Goal: Find specific page/section: Find specific page/section

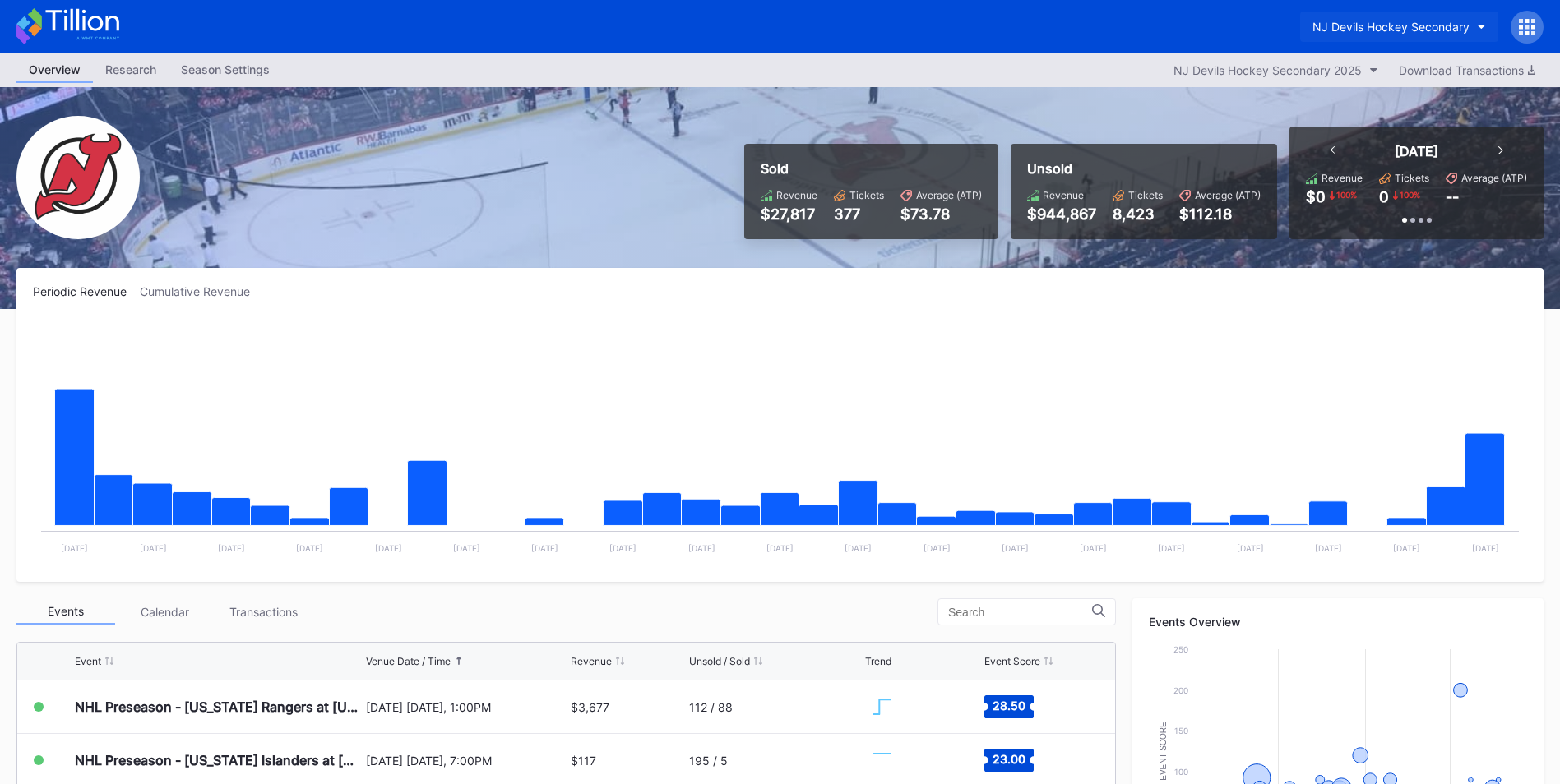
click at [1389, 32] on div "NJ Devils Hockey Secondary" at bounding box center [1390, 26] width 157 height 14
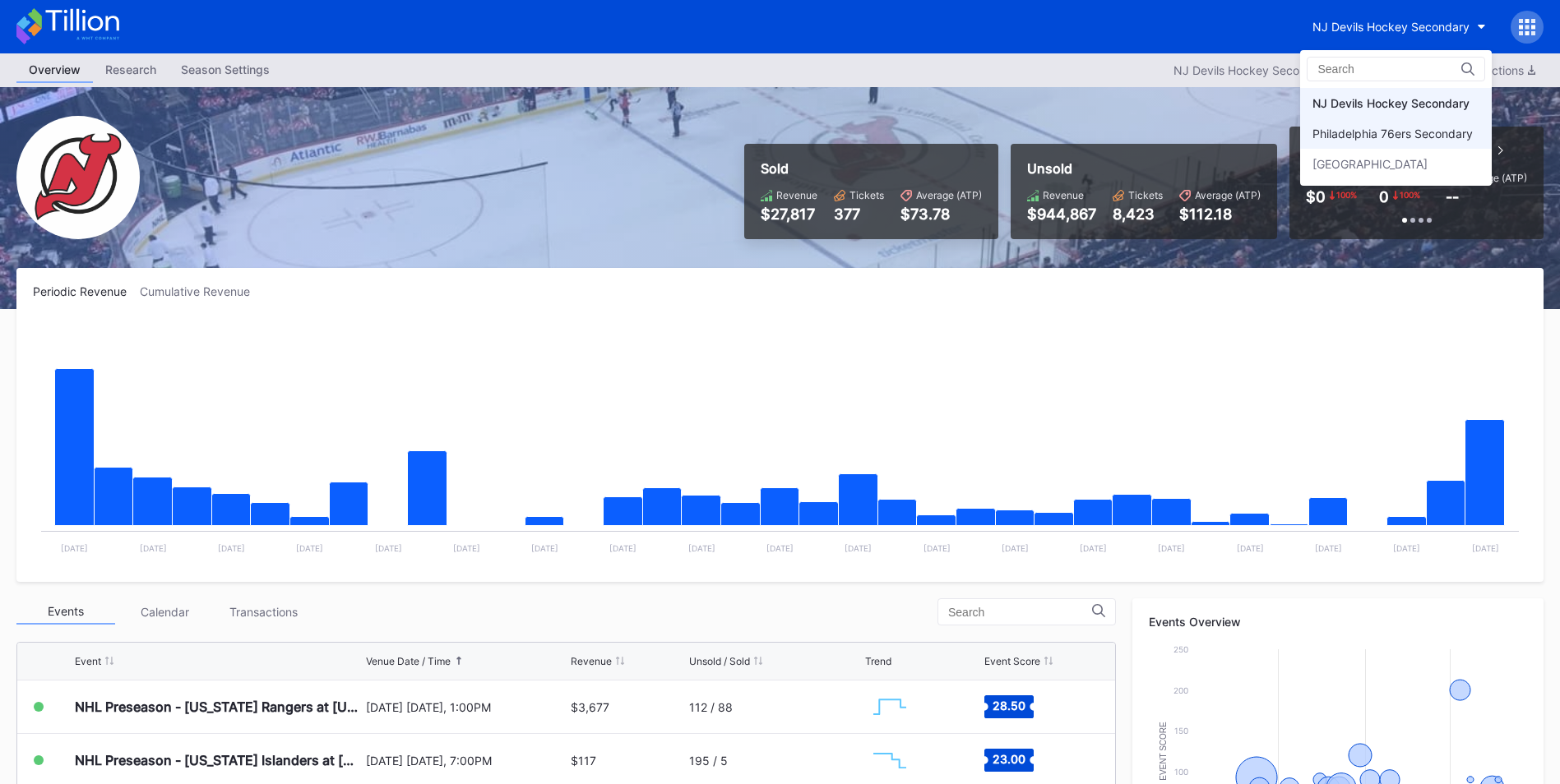
click at [1389, 127] on div "Philadelphia 76ers Secondary" at bounding box center [1392, 133] width 160 height 14
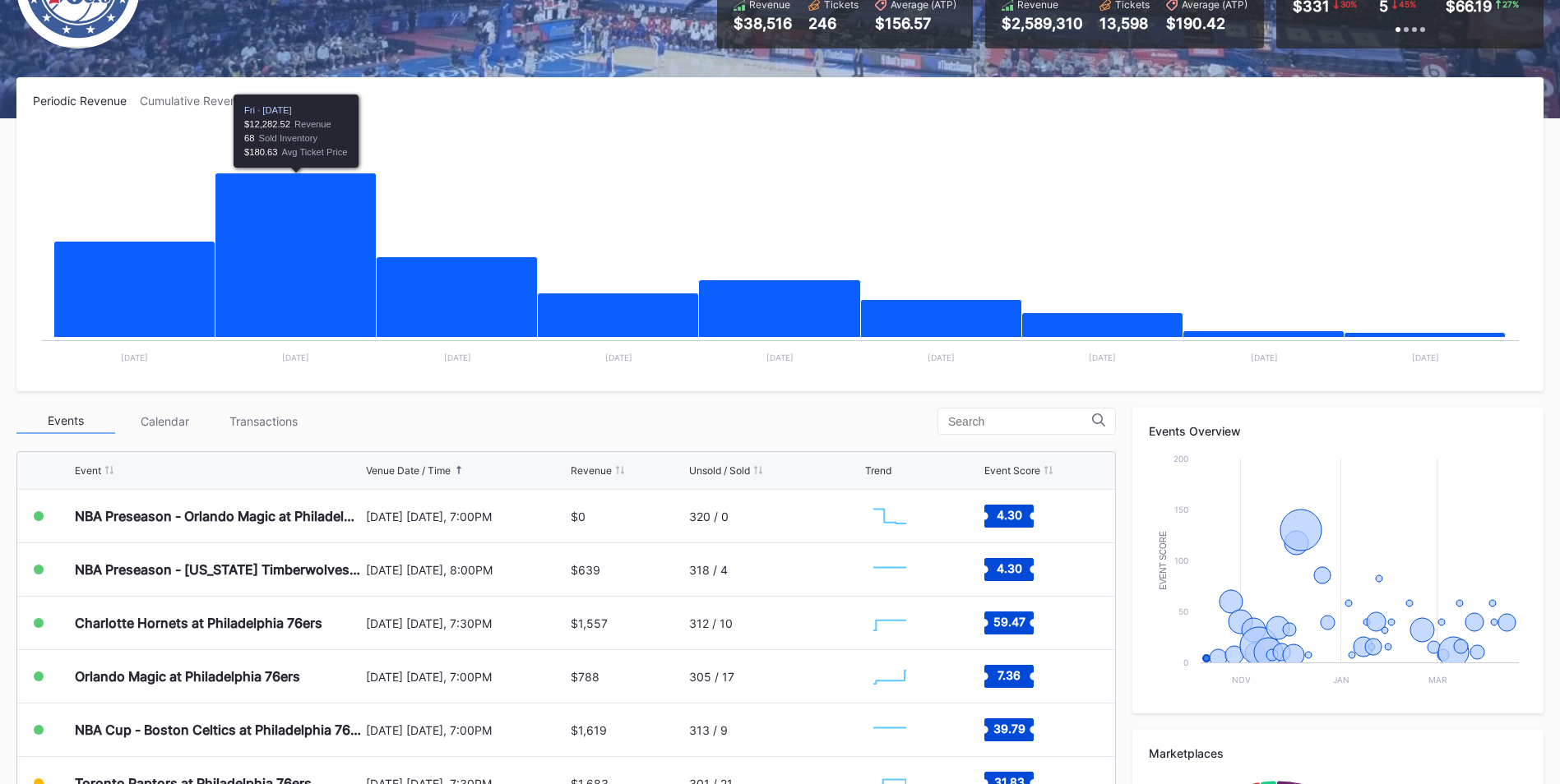
scroll to position [329, 0]
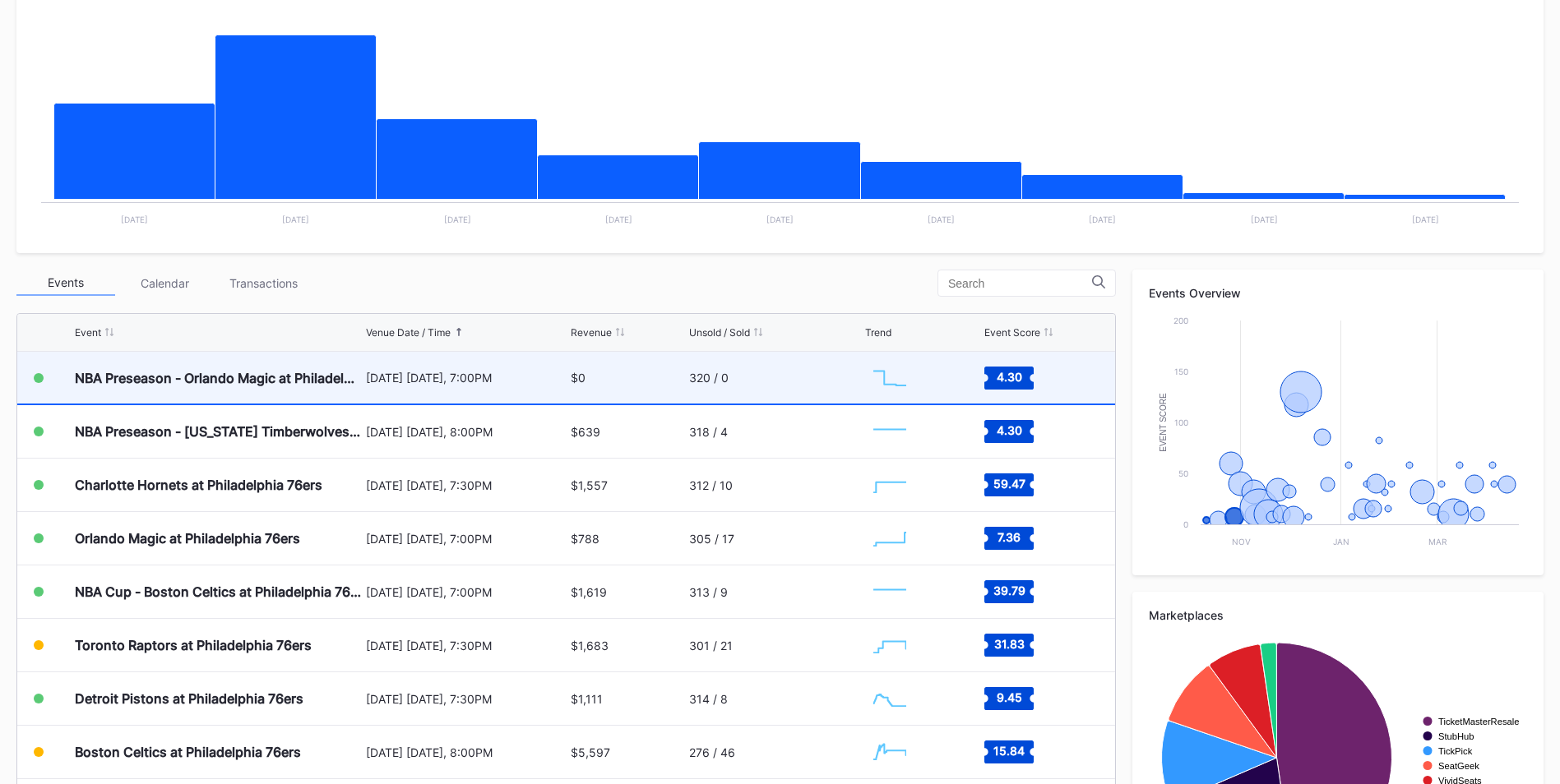
click at [338, 387] on div "NBA Preseason - Orlando Magic at Philadelphia 76ers" at bounding box center [218, 378] width 287 height 52
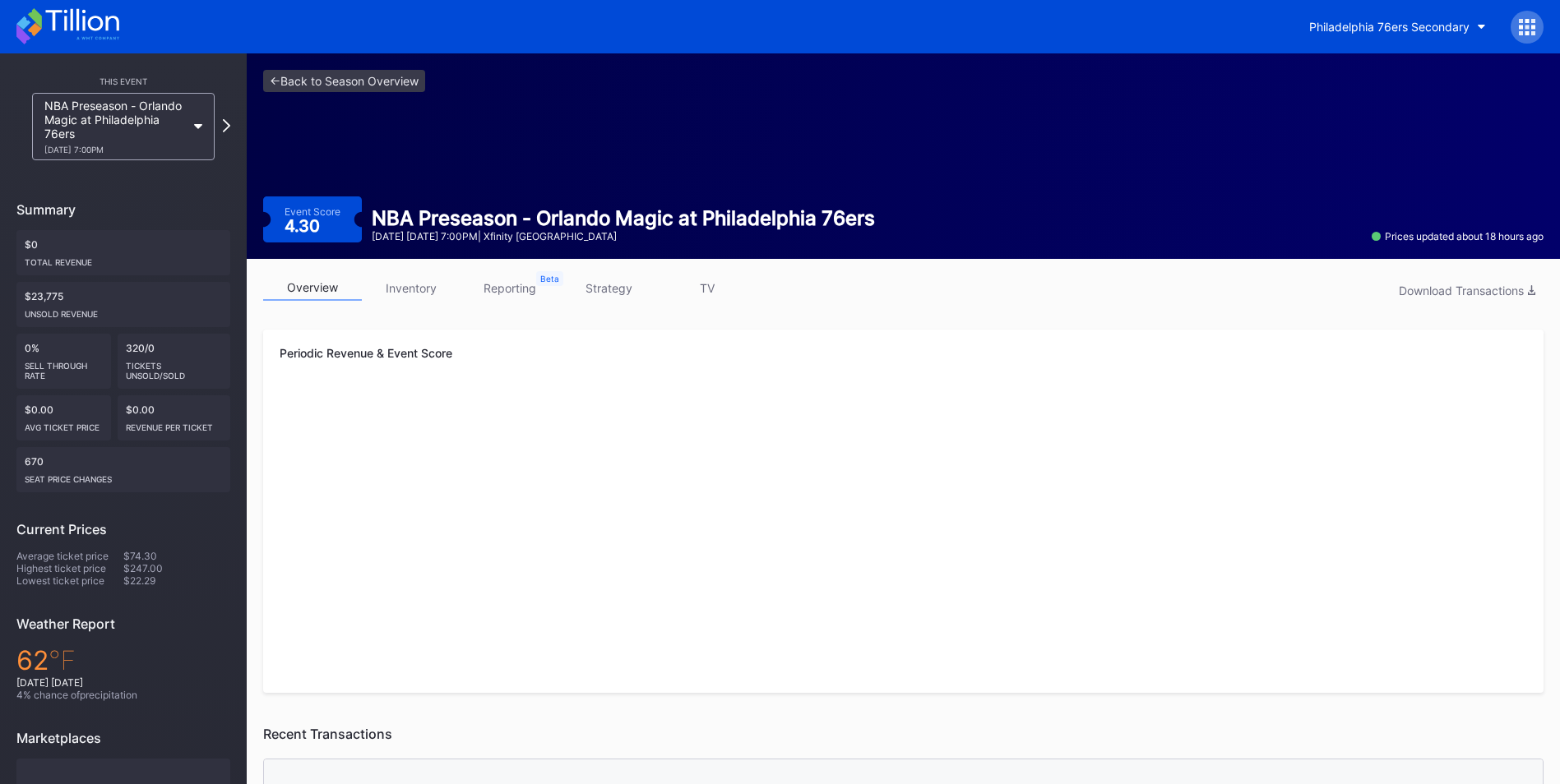
drag, startPoint x: 420, startPoint y: 296, endPoint x: 468, endPoint y: 327, distance: 57.1
click at [420, 296] on link "inventory" at bounding box center [411, 288] width 99 height 25
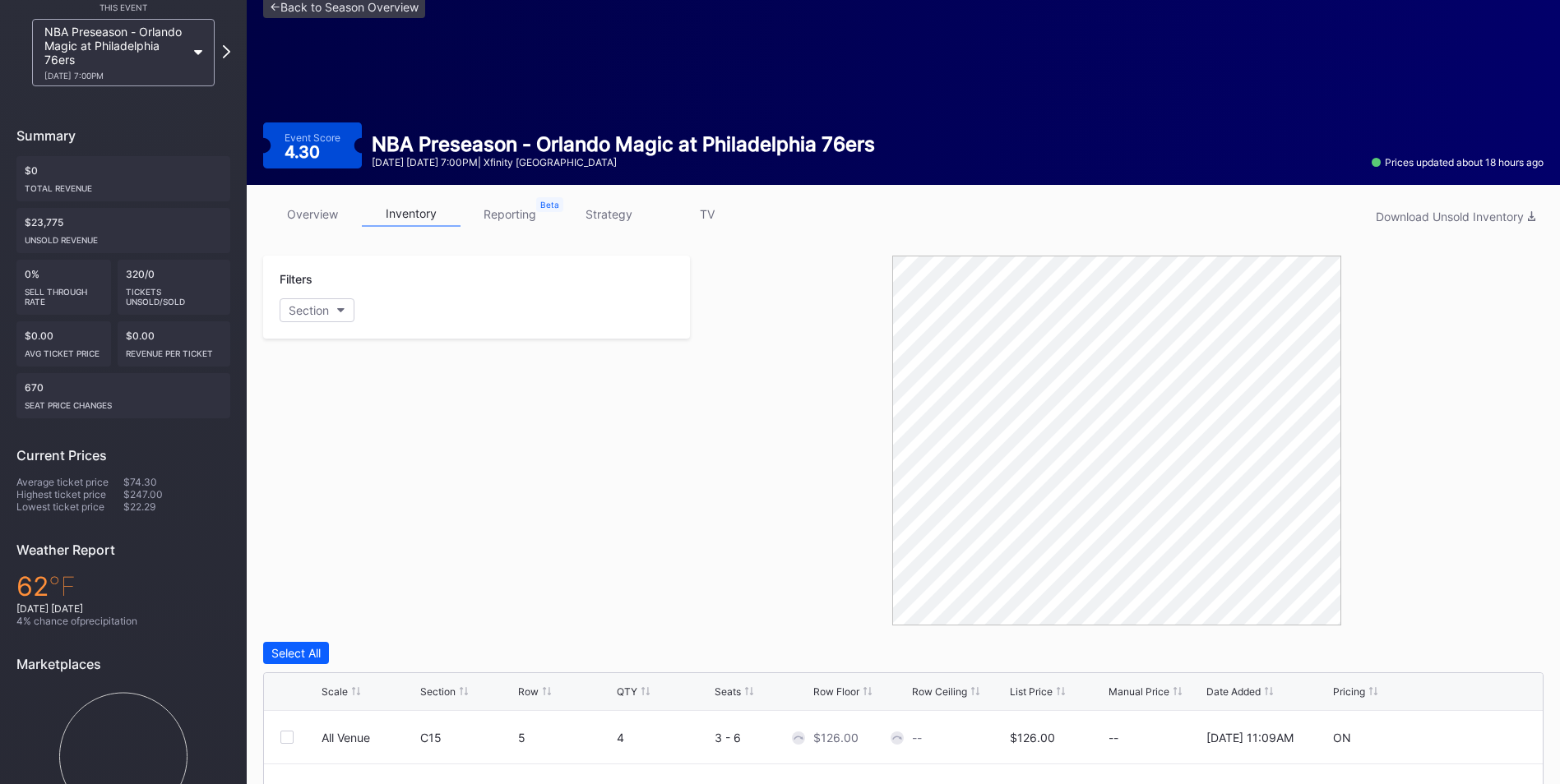
scroll to position [63, 0]
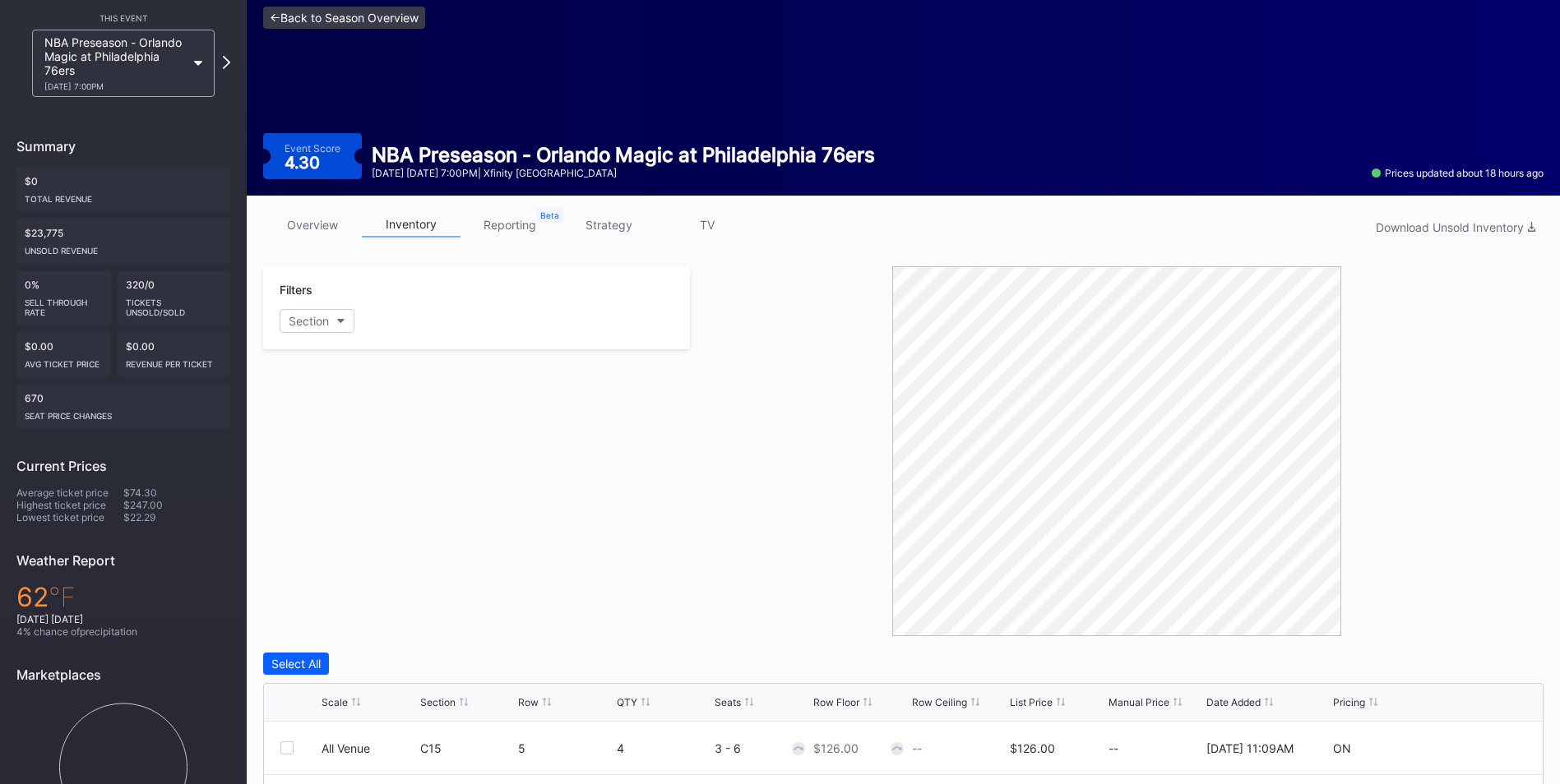
click at [326, 13] on link "<- Back to Season Overview" at bounding box center [344, 17] width 162 height 23
